Goal: Find specific page/section: Find specific page/section

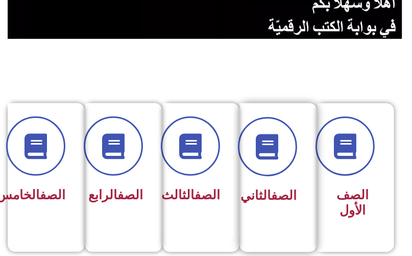
scroll to position [245, 0]
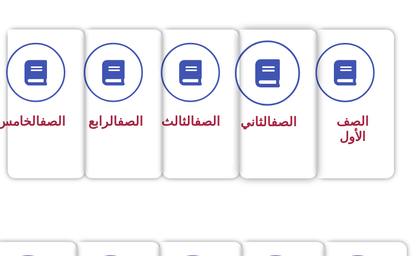
click at [274, 82] on icon at bounding box center [267, 73] width 28 height 28
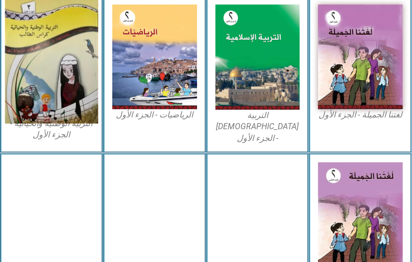
scroll to position [325, 0]
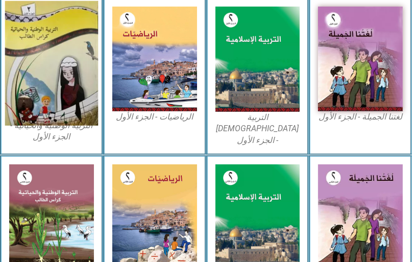
click at [45, 39] on img at bounding box center [51, 63] width 93 height 125
click at [63, 49] on img at bounding box center [51, 63] width 93 height 125
click at [64, 61] on img at bounding box center [51, 63] width 93 height 125
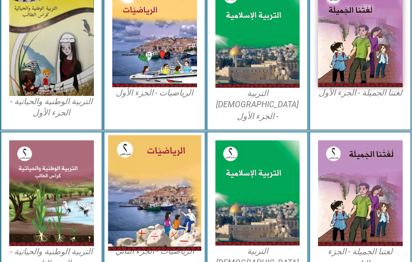
scroll to position [362, 0]
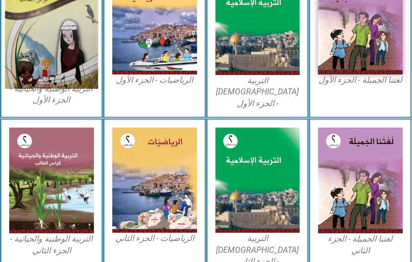
click at [47, 74] on img at bounding box center [51, 26] width 93 height 125
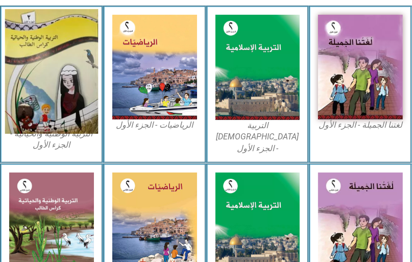
scroll to position [239, 0]
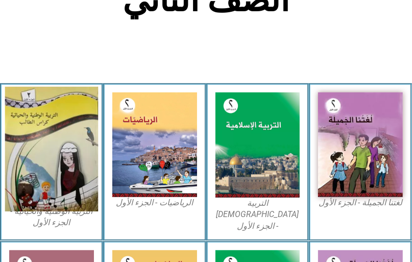
click at [53, 136] on img at bounding box center [51, 149] width 93 height 125
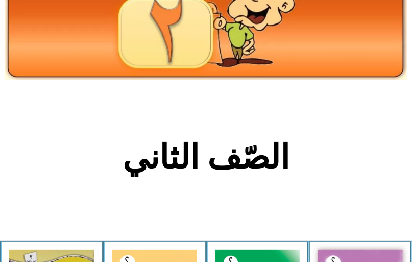
scroll to position [0, 0]
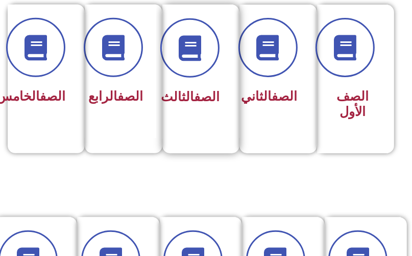
scroll to position [286, 0]
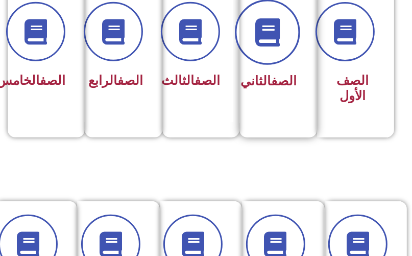
click at [265, 41] on icon at bounding box center [267, 32] width 28 height 28
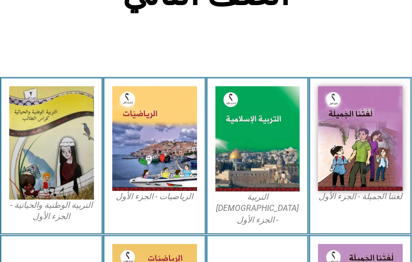
scroll to position [243, 0]
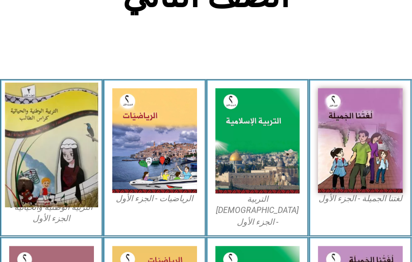
click at [67, 136] on img at bounding box center [51, 145] width 93 height 125
click at [67, 135] on img at bounding box center [51, 145] width 93 height 125
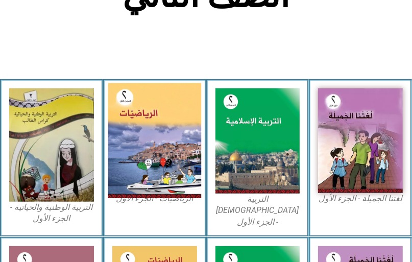
click at [153, 120] on img at bounding box center [154, 140] width 93 height 115
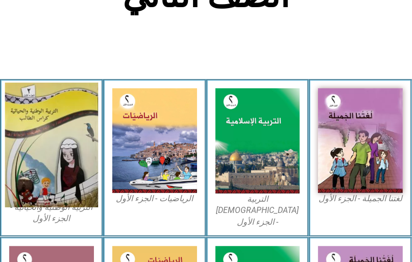
click at [59, 142] on img at bounding box center [51, 145] width 93 height 125
click at [60, 142] on img at bounding box center [51, 145] width 93 height 125
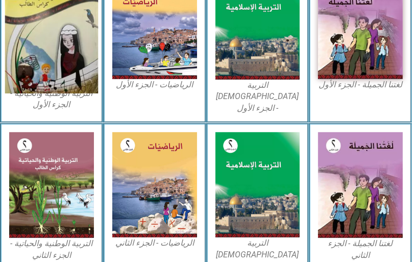
scroll to position [362, 0]
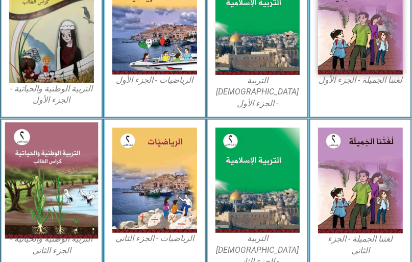
click at [49, 159] on img at bounding box center [51, 181] width 93 height 117
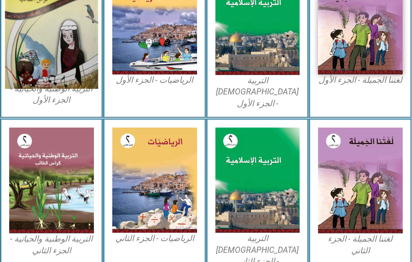
click at [94, 39] on img at bounding box center [51, 26] width 93 height 125
click at [60, 57] on img at bounding box center [51, 26] width 93 height 125
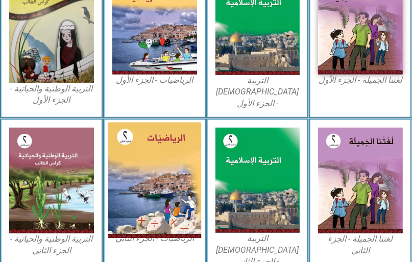
click at [137, 153] on img at bounding box center [154, 180] width 93 height 115
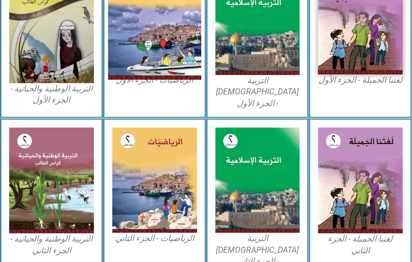
click at [153, 53] on img at bounding box center [154, 22] width 93 height 115
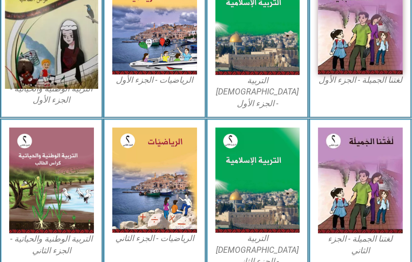
click at [28, 48] on img at bounding box center [51, 26] width 93 height 125
click at [29, 48] on img at bounding box center [51, 26] width 93 height 125
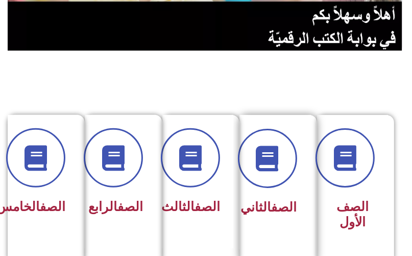
scroll to position [245, 0]
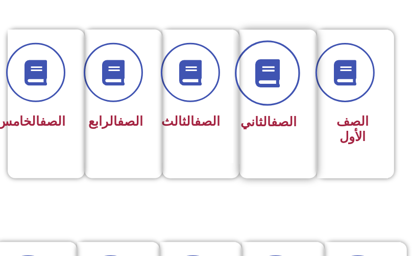
click at [259, 91] on span at bounding box center [267, 72] width 65 height 65
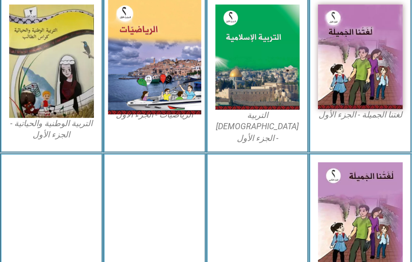
scroll to position [325, 0]
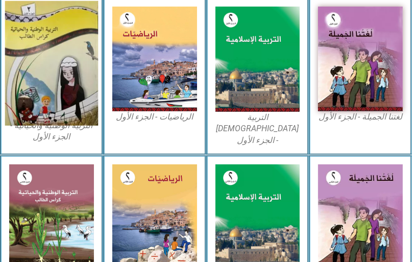
click at [46, 51] on img at bounding box center [51, 63] width 93 height 125
click at [71, 61] on img at bounding box center [51, 63] width 93 height 125
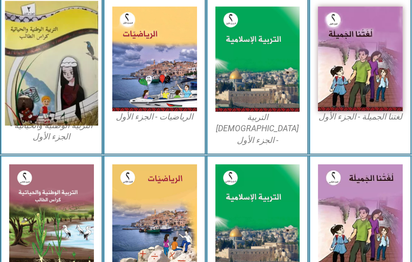
click at [71, 61] on img at bounding box center [51, 63] width 93 height 125
drag, startPoint x: 71, startPoint y: 61, endPoint x: 66, endPoint y: 63, distance: 5.5
click at [72, 61] on img at bounding box center [51, 63] width 93 height 125
click at [37, 123] on img at bounding box center [51, 63] width 93 height 125
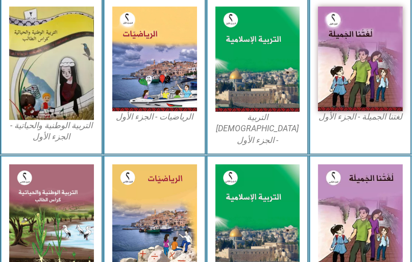
drag, startPoint x: 43, startPoint y: 132, endPoint x: 48, endPoint y: 139, distance: 8.1
click at [45, 135] on figure "التربية الوطنية والحياتية - الجزء الأول​" at bounding box center [51, 75] width 85 height 136
click at [51, 143] on figcaption "التربية الوطنية والحياتية - الجزء الأول​" at bounding box center [51, 131] width 85 height 23
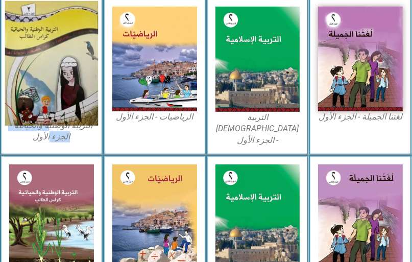
drag, startPoint x: 51, startPoint y: 136, endPoint x: 53, endPoint y: 109, distance: 27.6
click at [51, 126] on figcaption "التربية الوطنية والحياتية - الجزء الأول​" at bounding box center [51, 131] width 85 height 23
click at [59, 82] on img at bounding box center [51, 63] width 93 height 125
click at [63, 30] on img at bounding box center [51, 63] width 93 height 125
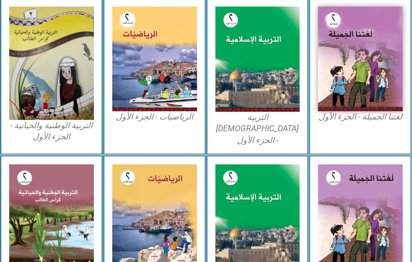
click at [1, 39] on div "التربية الوطنية والحياتية - الجزء الأول​" at bounding box center [51, 76] width 103 height 158
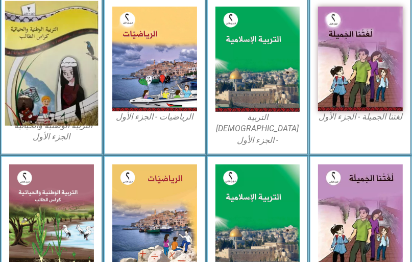
drag, startPoint x: 4, startPoint y: 39, endPoint x: 56, endPoint y: 37, distance: 52.7
click at [39, 37] on div "التربية الوطنية والحياتية - الجزء الأول​" at bounding box center [51, 76] width 103 height 158
click at [63, 37] on img at bounding box center [51, 63] width 93 height 125
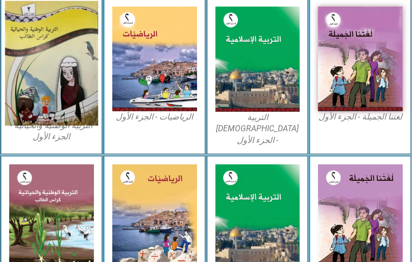
drag, startPoint x: 63, startPoint y: 37, endPoint x: 47, endPoint y: 72, distance: 37.9
click at [47, 72] on img at bounding box center [51, 63] width 93 height 125
click at [35, 32] on img at bounding box center [51, 63] width 93 height 125
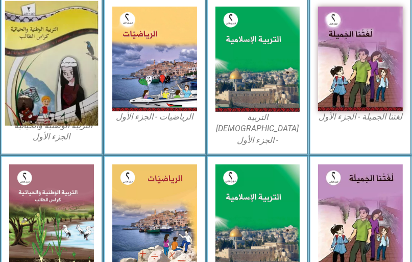
click at [36, 32] on img at bounding box center [51, 63] width 93 height 125
click at [67, 56] on img at bounding box center [51, 63] width 93 height 125
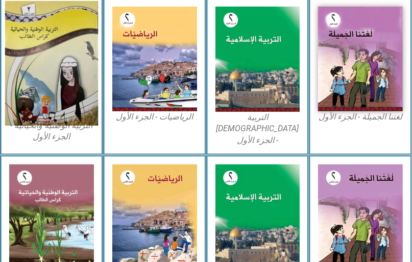
click at [65, 55] on img at bounding box center [51, 63] width 93 height 125
click at [65, 54] on img at bounding box center [51, 63] width 93 height 125
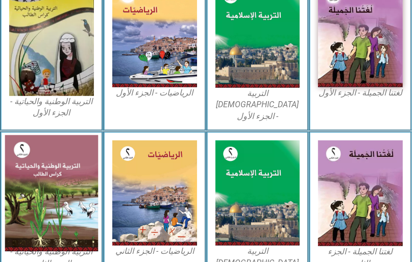
scroll to position [362, 0]
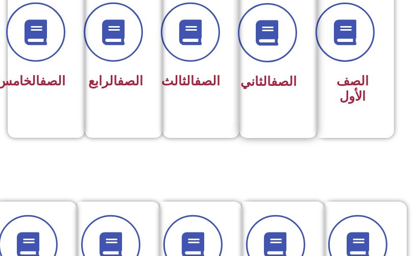
scroll to position [286, 0]
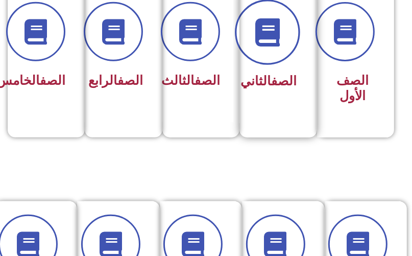
click at [262, 42] on icon at bounding box center [267, 32] width 28 height 28
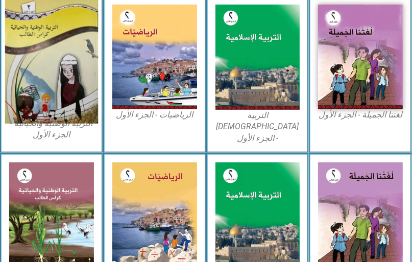
scroll to position [325, 0]
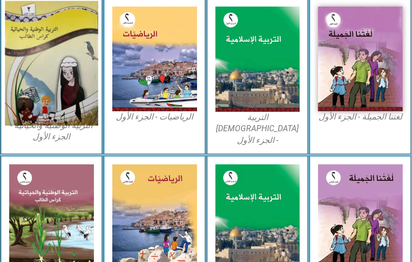
click at [26, 45] on img at bounding box center [51, 63] width 93 height 125
click at [25, 16] on img at bounding box center [51, 63] width 93 height 125
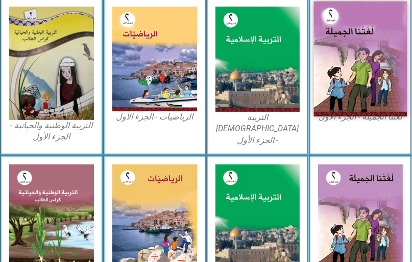
click at [361, 29] on img at bounding box center [360, 59] width 93 height 115
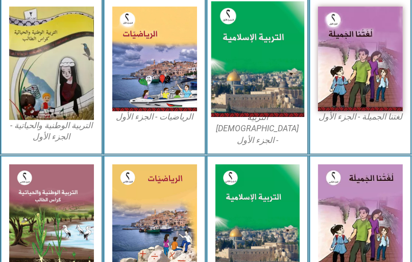
click at [239, 48] on img at bounding box center [257, 60] width 93 height 116
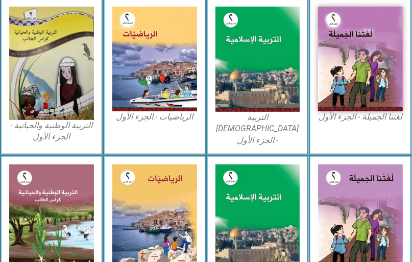
drag, startPoint x: 239, startPoint y: 48, endPoint x: 206, endPoint y: 48, distance: 33.2
click at [237, 48] on img at bounding box center [258, 59] width 85 height 105
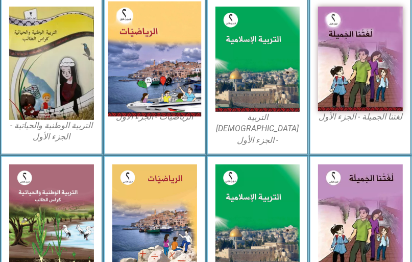
click at [141, 48] on img at bounding box center [154, 59] width 93 height 115
